Goal: Task Accomplishment & Management: Use online tool/utility

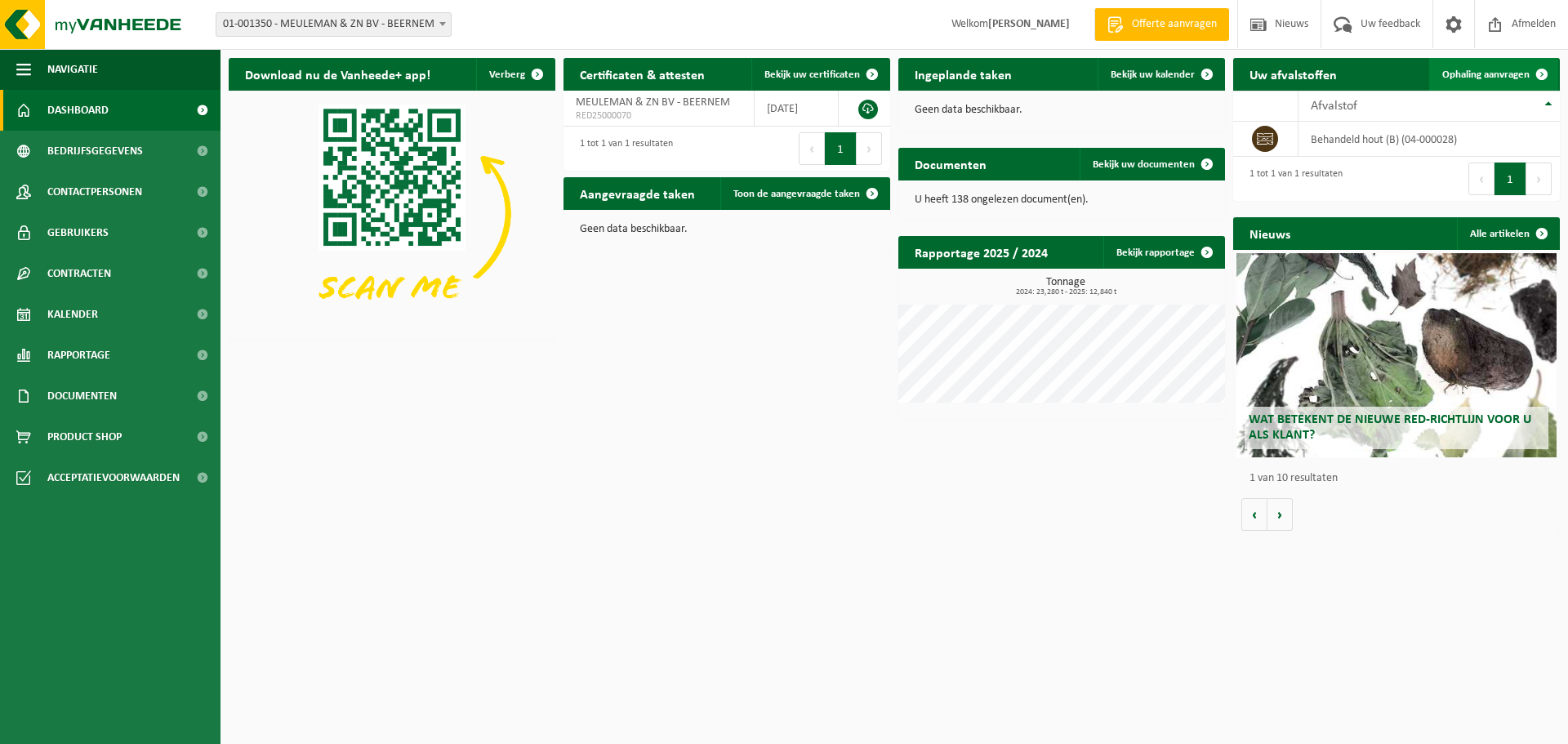
click at [1463, 81] on link "Ophaling aanvragen" at bounding box center [1493, 74] width 129 height 32
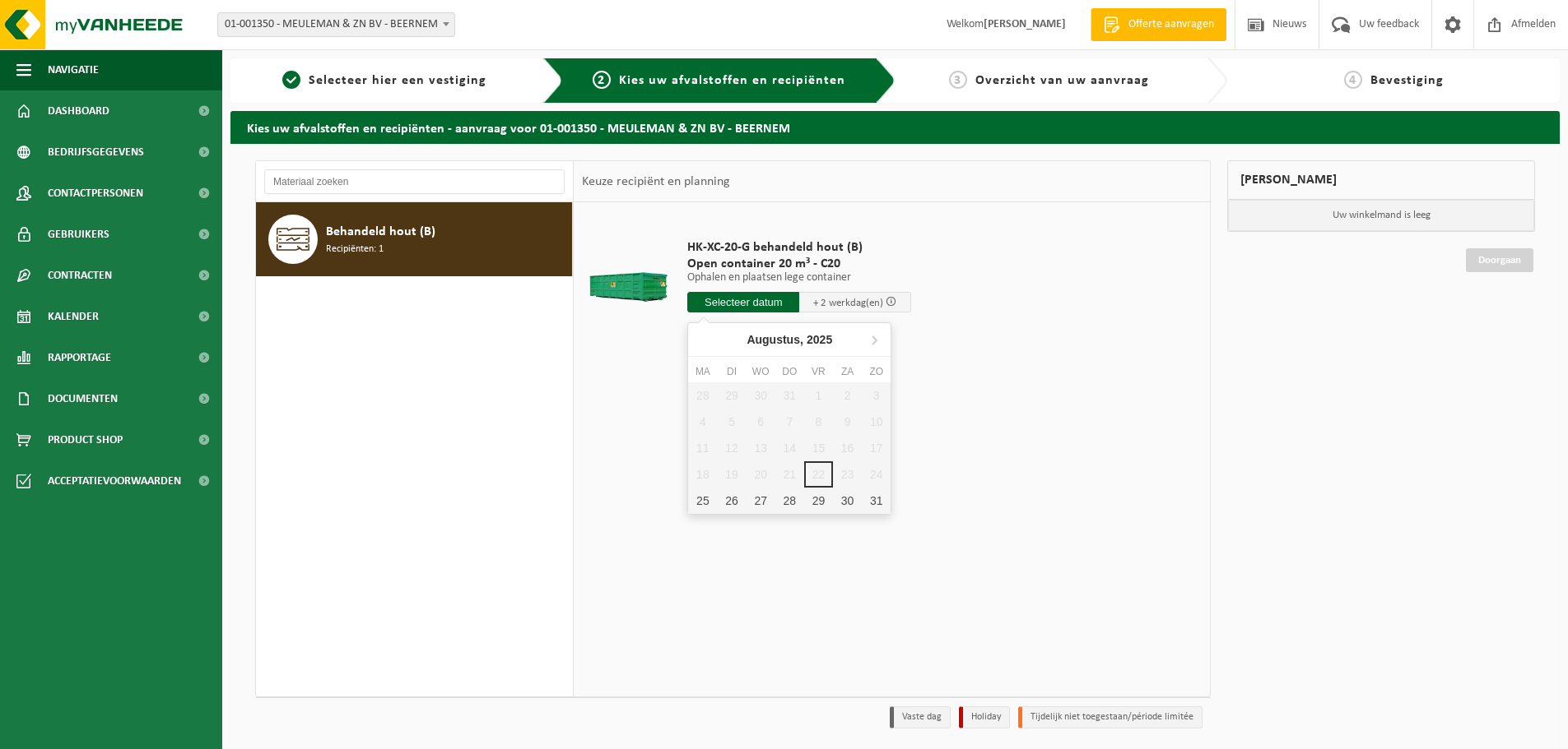
click at [783, 299] on input "text" at bounding box center [743, 302] width 112 height 21
click at [707, 494] on div "25" at bounding box center [702, 501] width 28 height 26
type input "Van 2025-08-25"
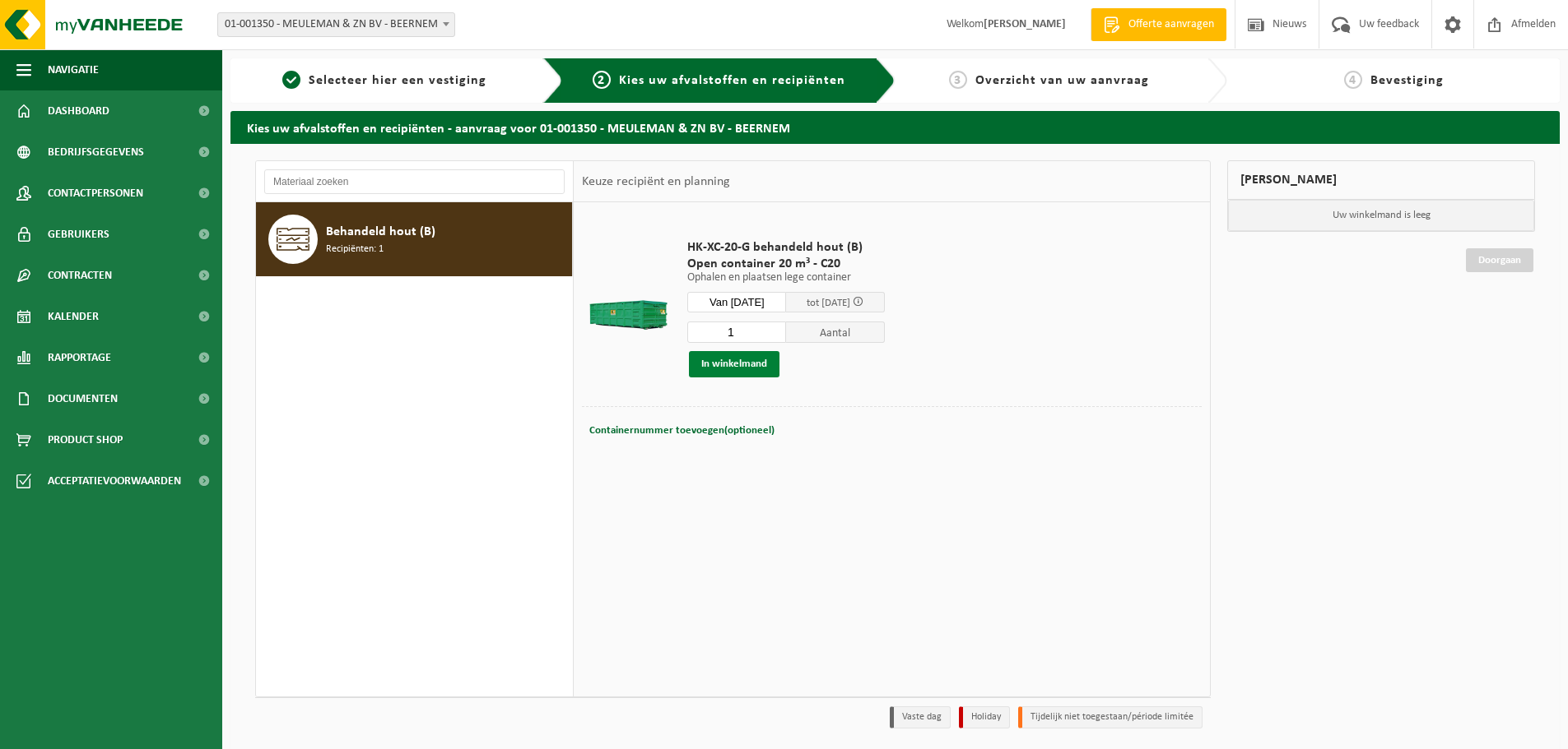
click at [728, 370] on button "In winkelmand" at bounding box center [734, 364] width 90 height 26
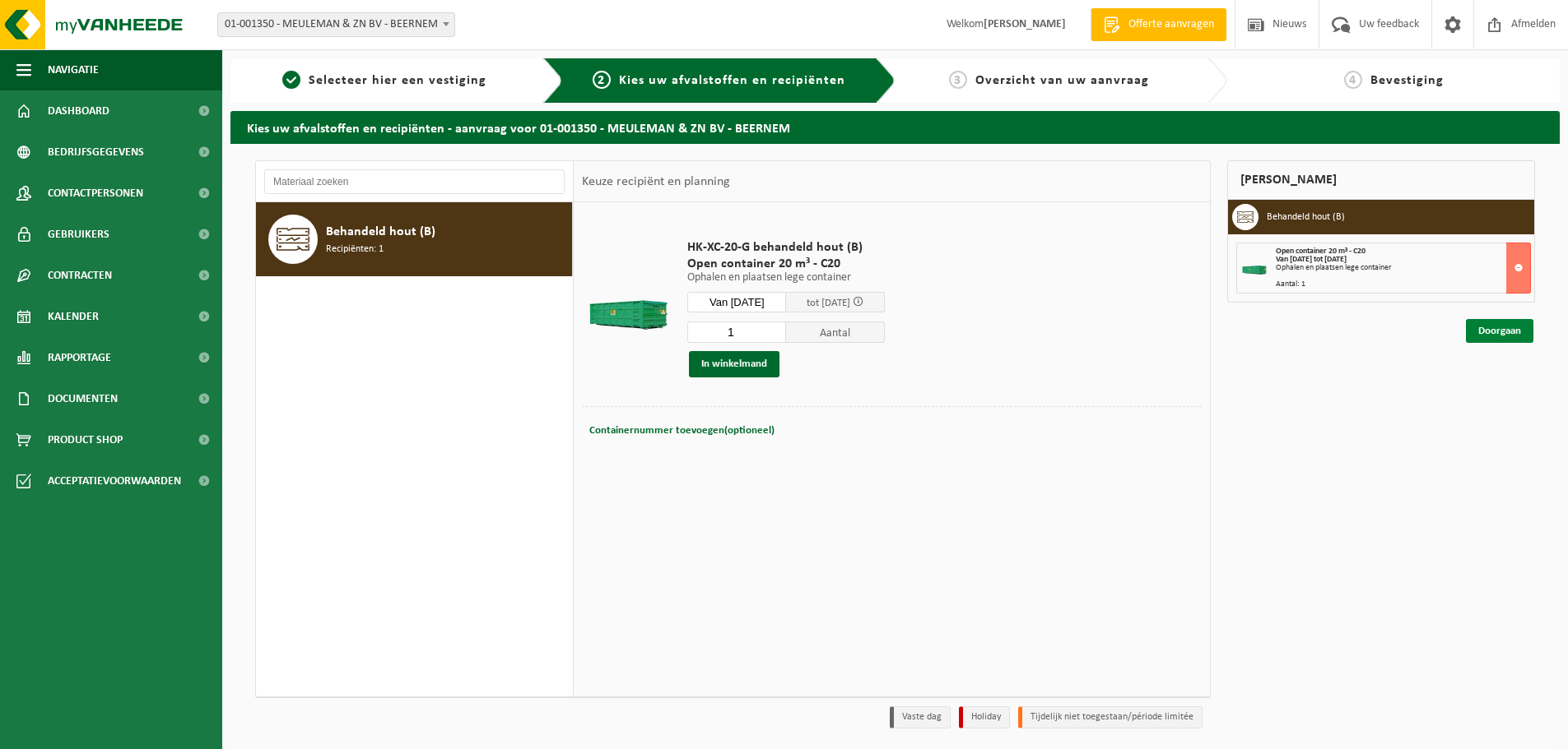
click at [1514, 329] on link "Doorgaan" at bounding box center [1499, 331] width 68 height 24
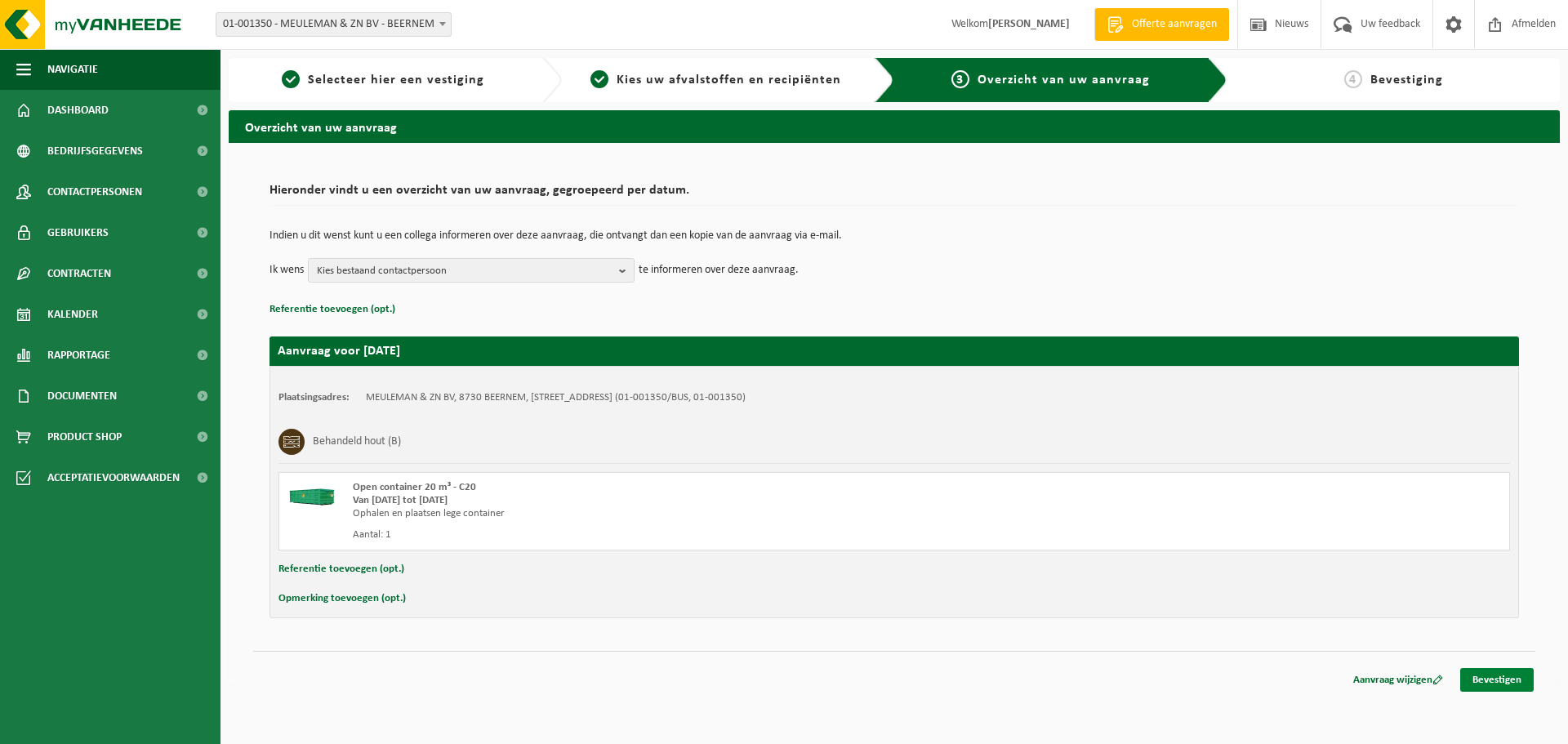
click at [1518, 678] on link "Bevestigen" at bounding box center [1497, 680] width 74 height 24
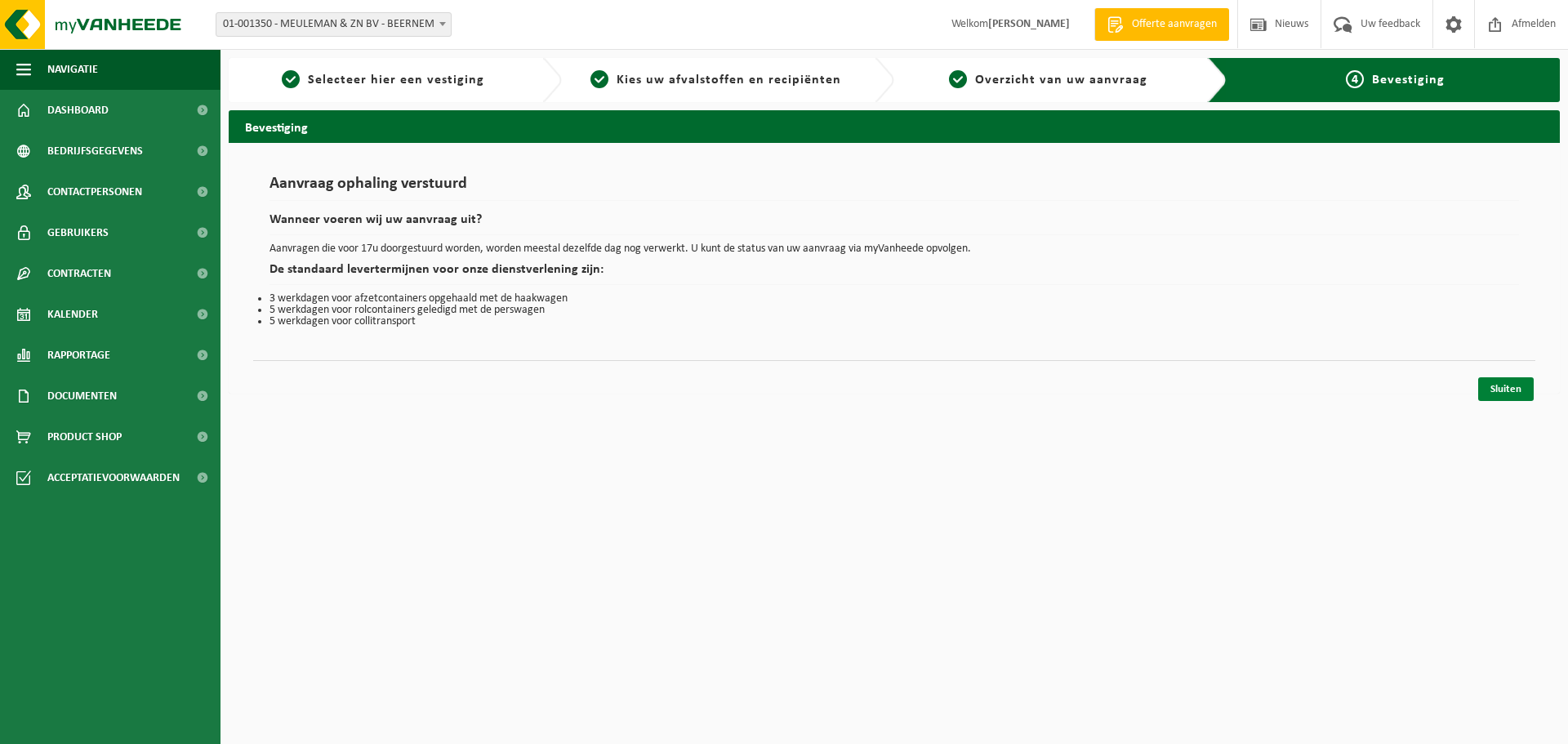
click at [1524, 394] on link "Sluiten" at bounding box center [1506, 389] width 56 height 24
